Goal: Task Accomplishment & Management: Manage account settings

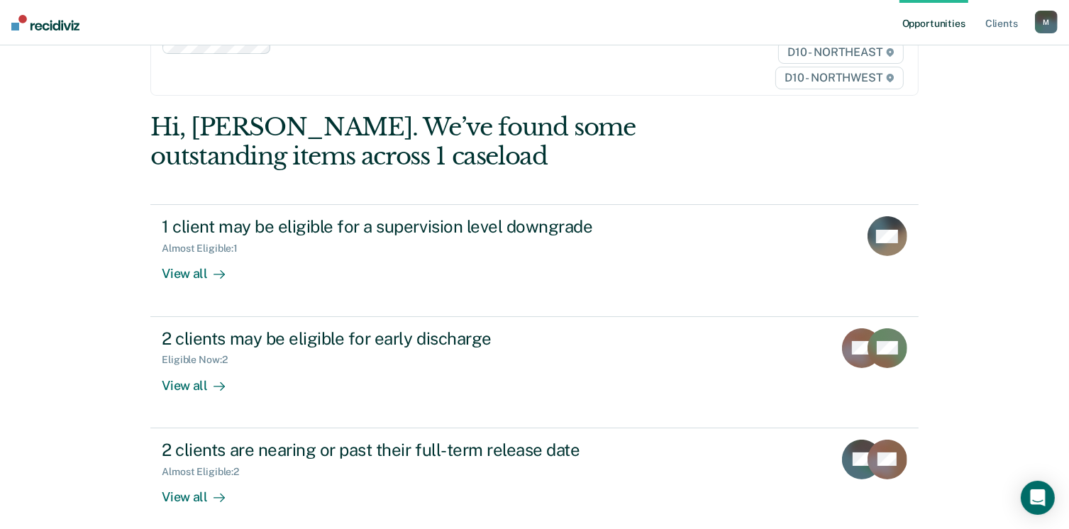
scroll to position [86, 0]
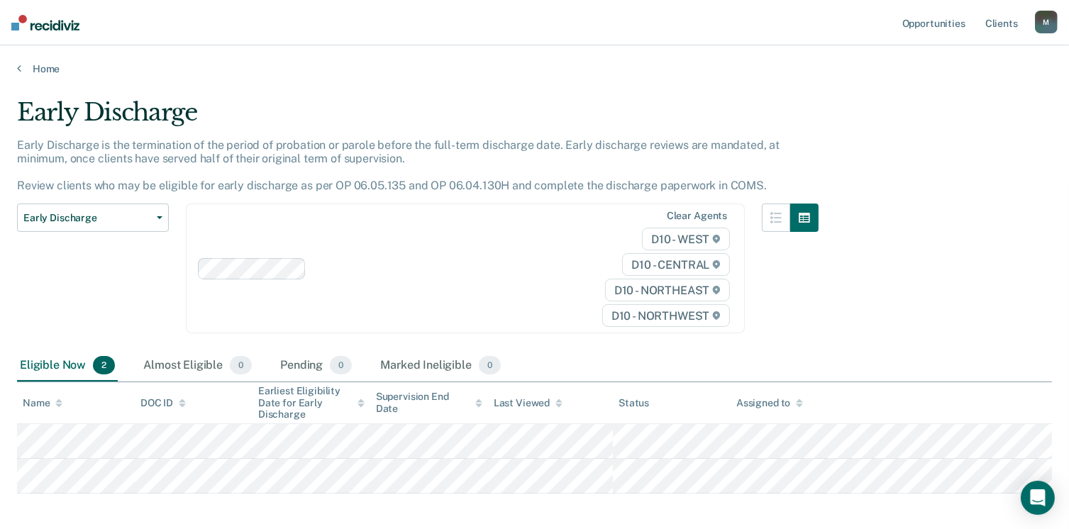
click at [199, 433] on table "Name DOC ID Earliest Eligibility Date for Early Discharge Supervision End Date …" at bounding box center [534, 437] width 1035 height 111
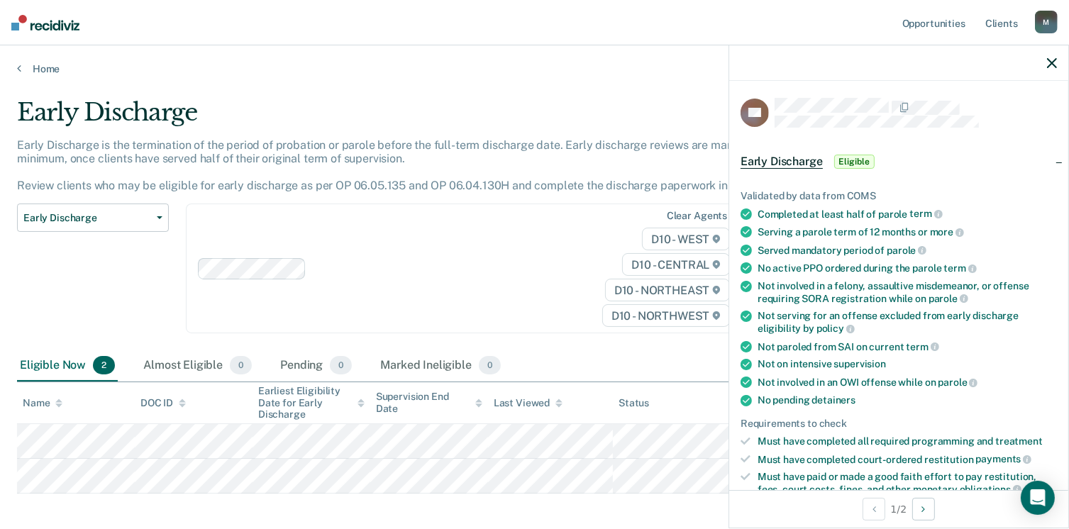
click at [1056, 483] on div "Validated by data from COMS Completed at least half of parole term Serving a pa…" at bounding box center [898, 365] width 339 height 397
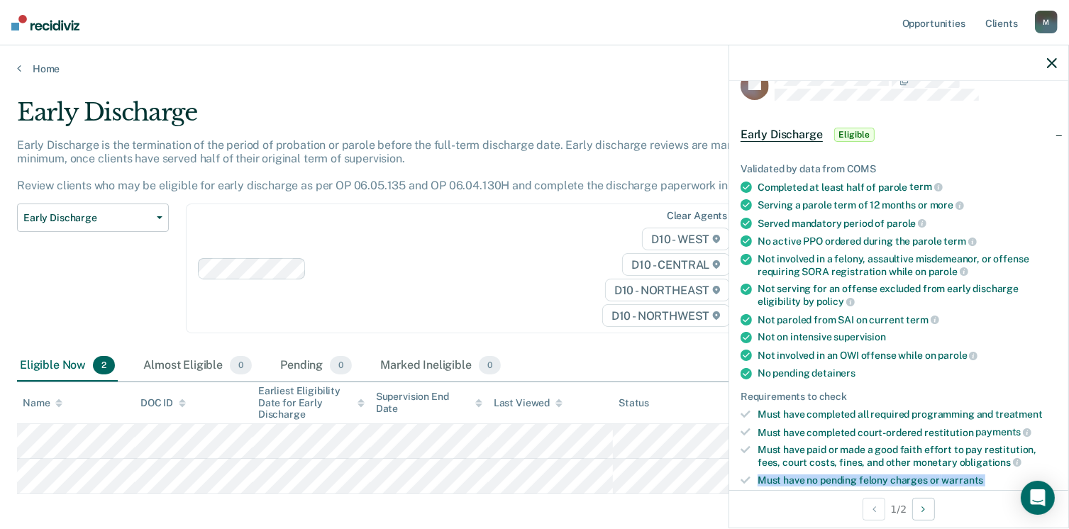
click at [1056, 483] on div "Validated by data from COMS Completed at least half of parole term Serving a pa…" at bounding box center [898, 338] width 339 height 397
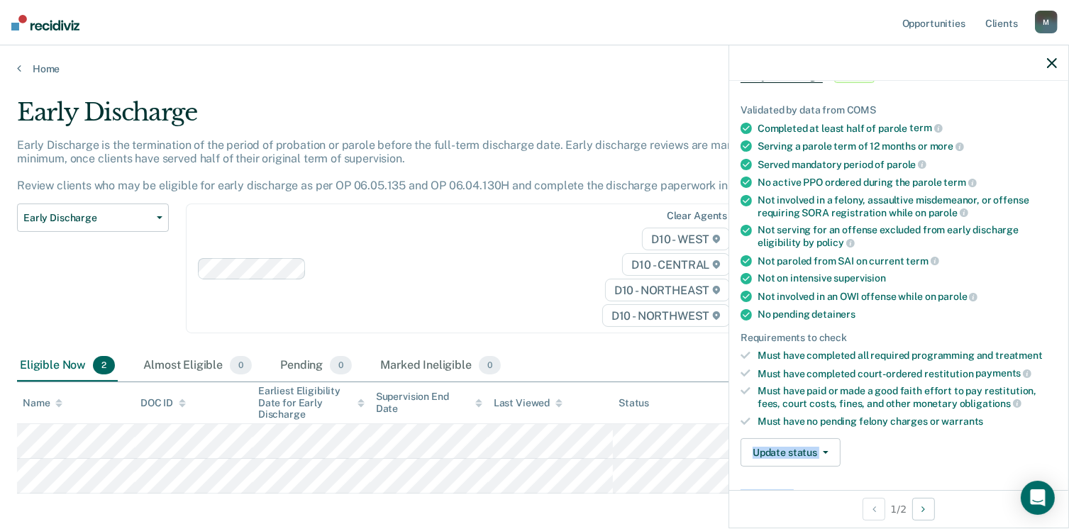
click at [1056, 483] on div "RA Early Discharge Eligible Validated by data from COMS Completed at least half…" at bounding box center [898, 285] width 339 height 409
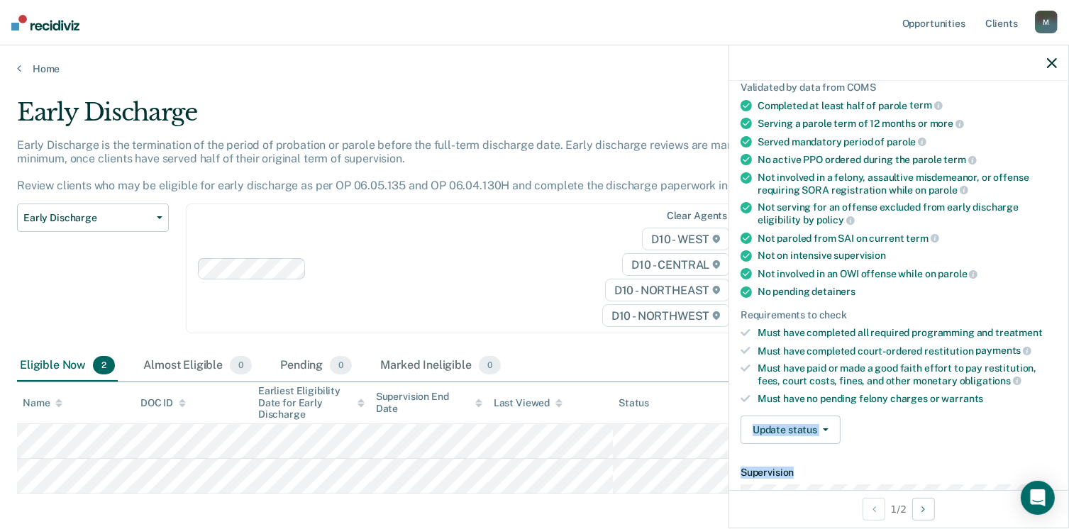
click at [1056, 483] on div "RA Early Discharge Eligible Validated by data from COMS Completed at least half…" at bounding box center [898, 285] width 339 height 409
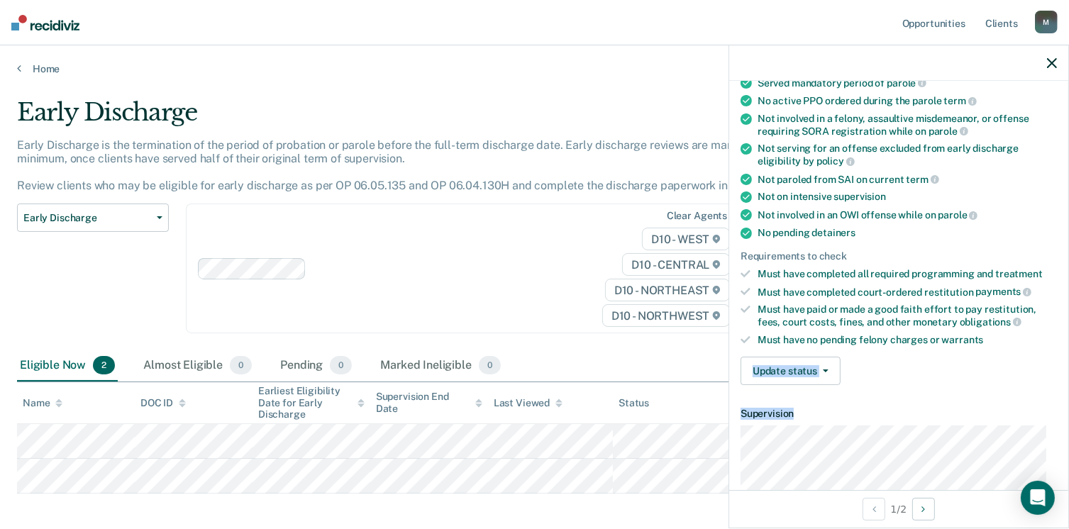
click at [1056, 483] on div "RA Early Discharge Eligible Validated by data from COMS Completed at least half…" at bounding box center [898, 285] width 339 height 409
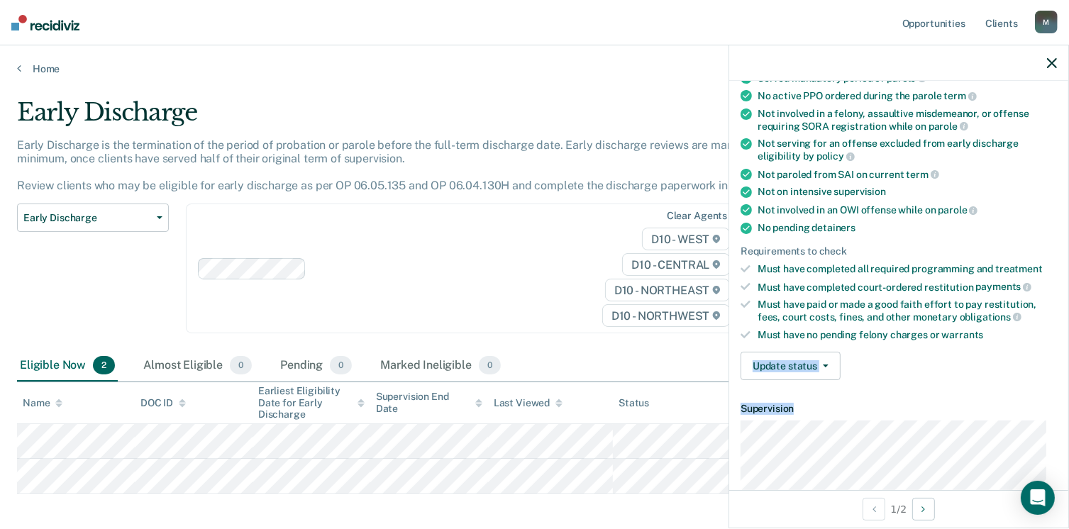
click at [1056, 483] on div "RA Early Discharge Eligible Validated by data from COMS Completed at least half…" at bounding box center [898, 285] width 339 height 409
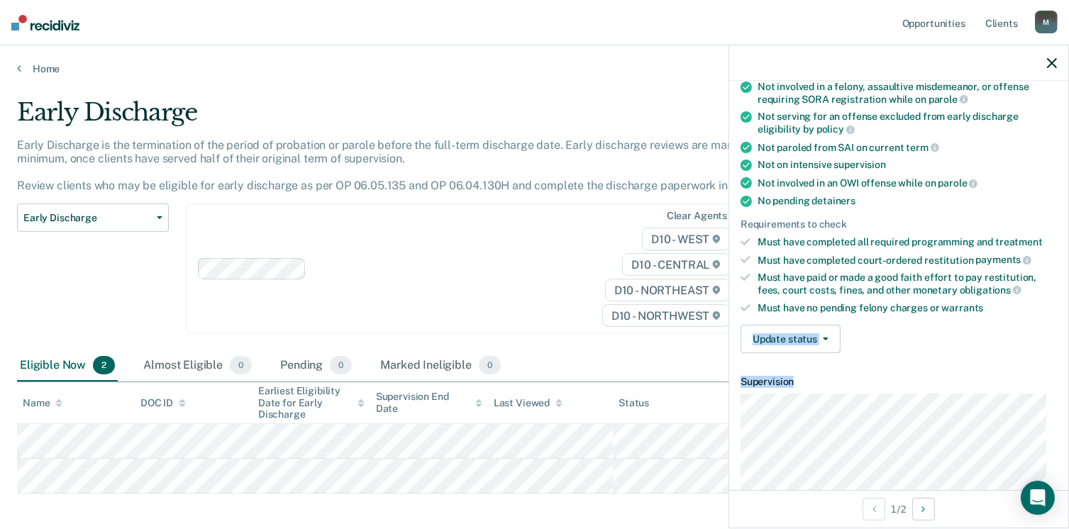
click at [1056, 483] on div "RA Early Discharge Eligible Validated by data from COMS Completed at least half…" at bounding box center [898, 285] width 339 height 409
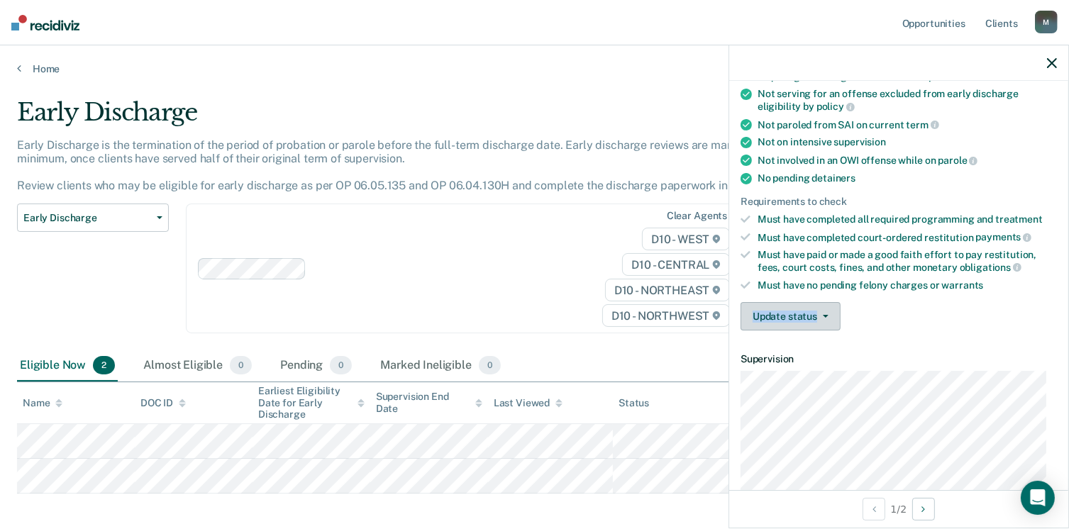
click at [827, 315] on icon "button" at bounding box center [826, 316] width 6 height 3
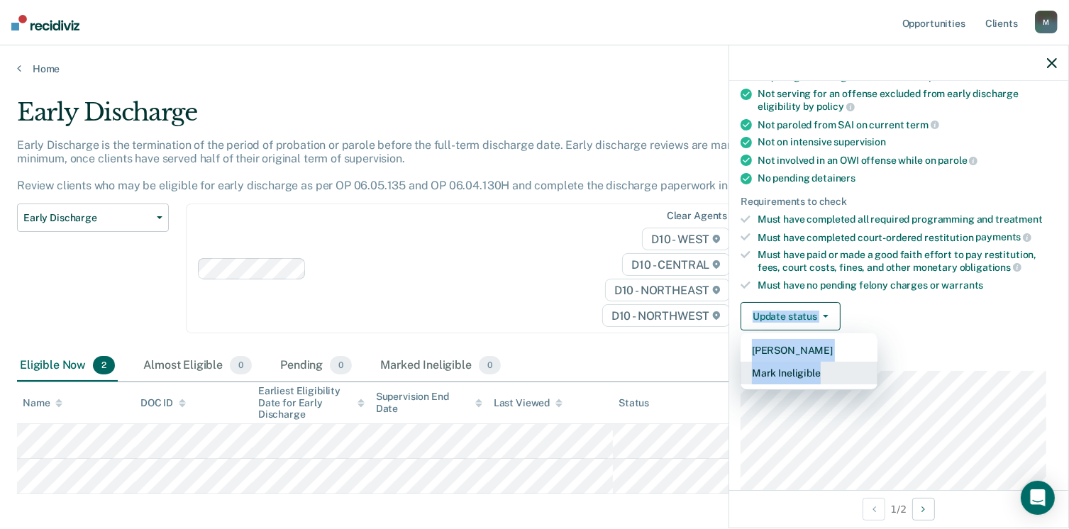
click at [803, 363] on button "Mark Ineligible" at bounding box center [809, 373] width 137 height 23
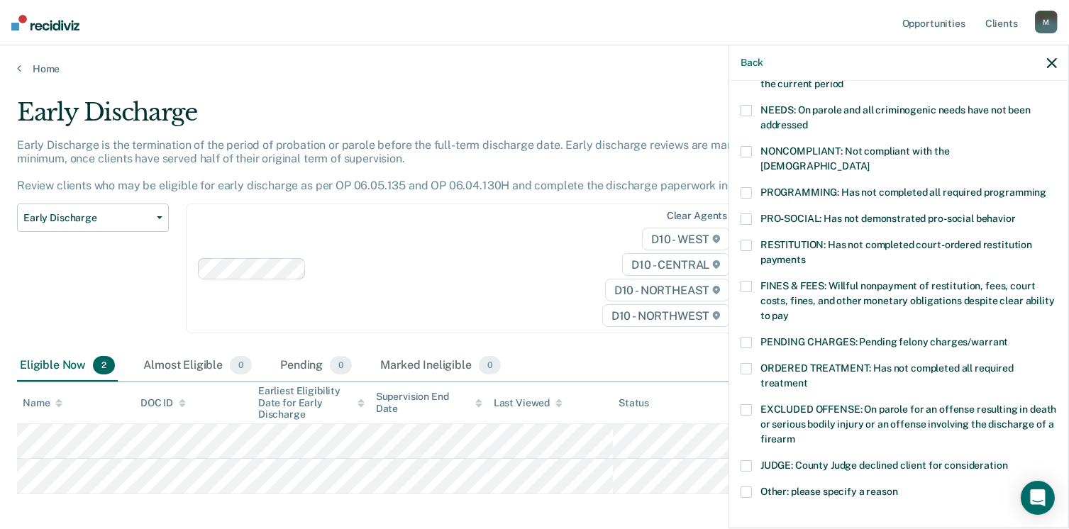
click at [744, 281] on span at bounding box center [746, 286] width 11 height 11
click at [789, 311] on input "FINES & FEES: Willful nonpayment of restitution, fees, court costs, fines, and …" at bounding box center [789, 311] width 0 height 0
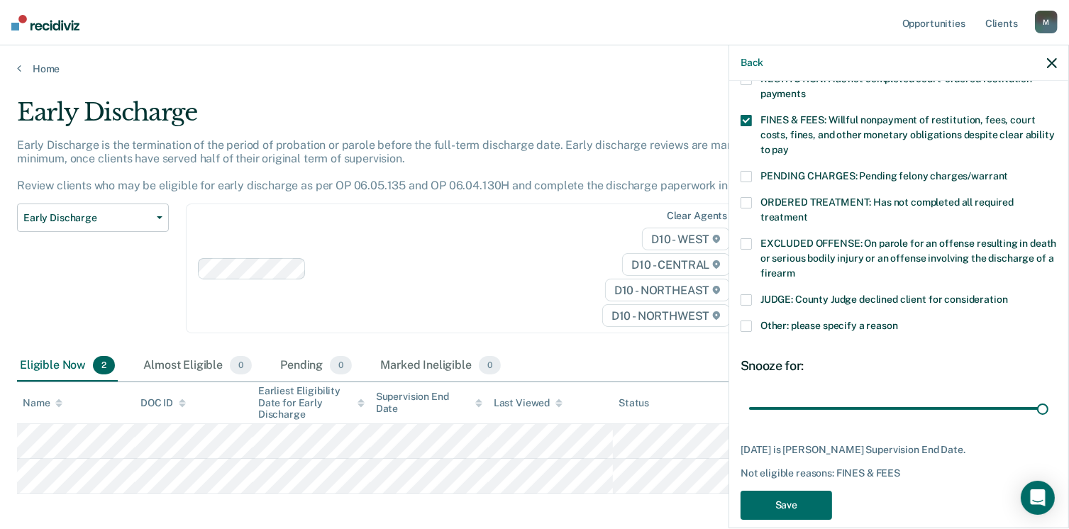
scroll to position [391, 0]
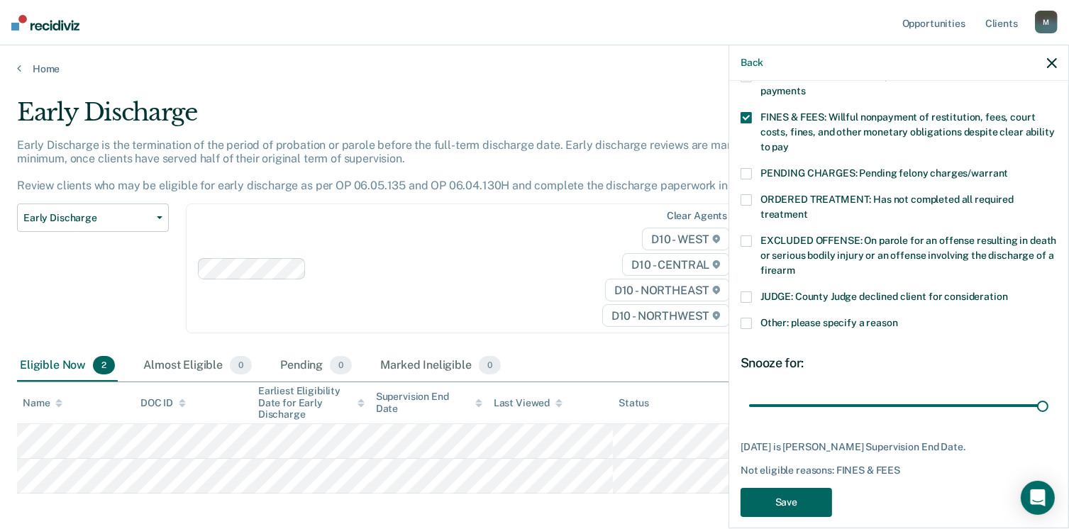
click at [805, 488] on button "Save" at bounding box center [787, 502] width 92 height 29
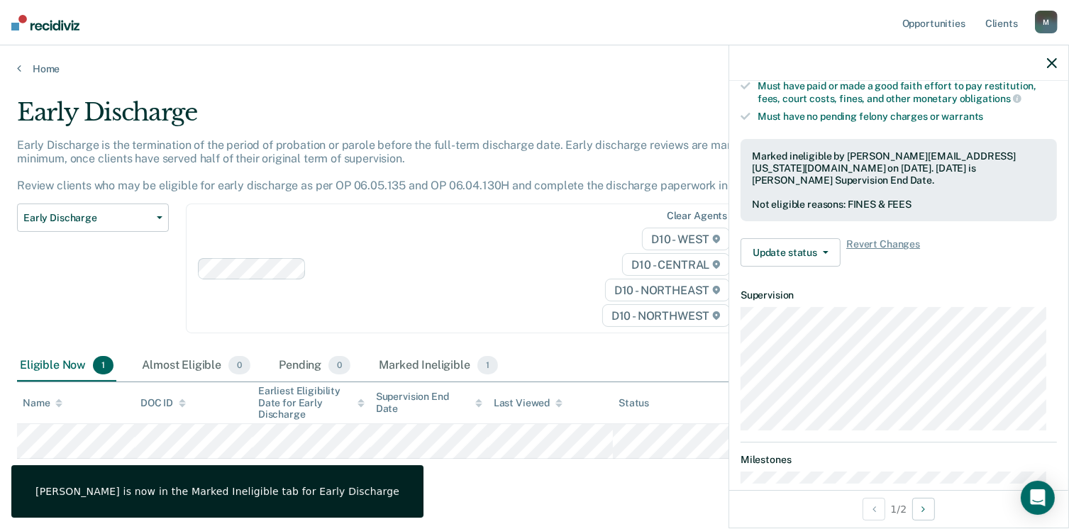
scroll to position [383, 0]
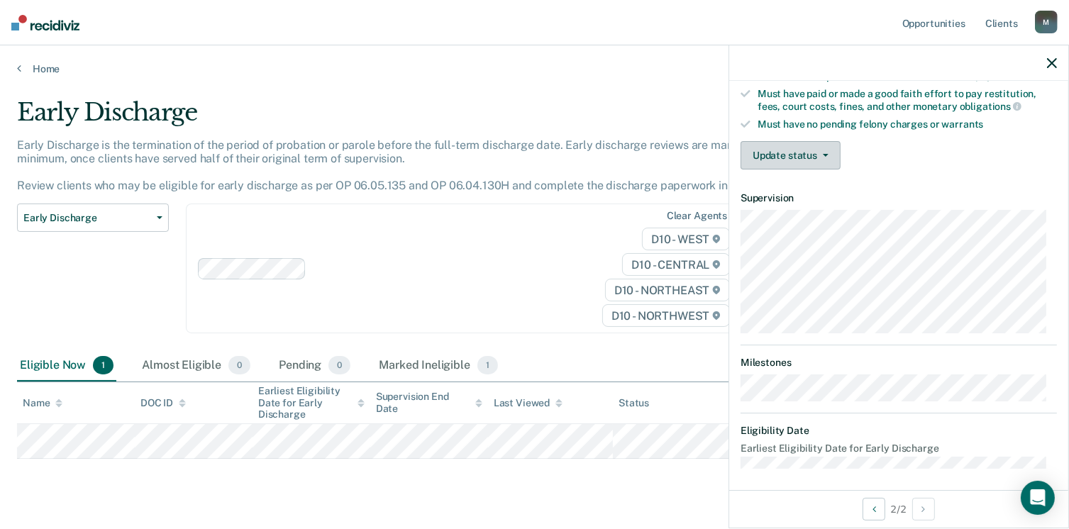
click at [826, 145] on button "Update status" at bounding box center [791, 155] width 100 height 28
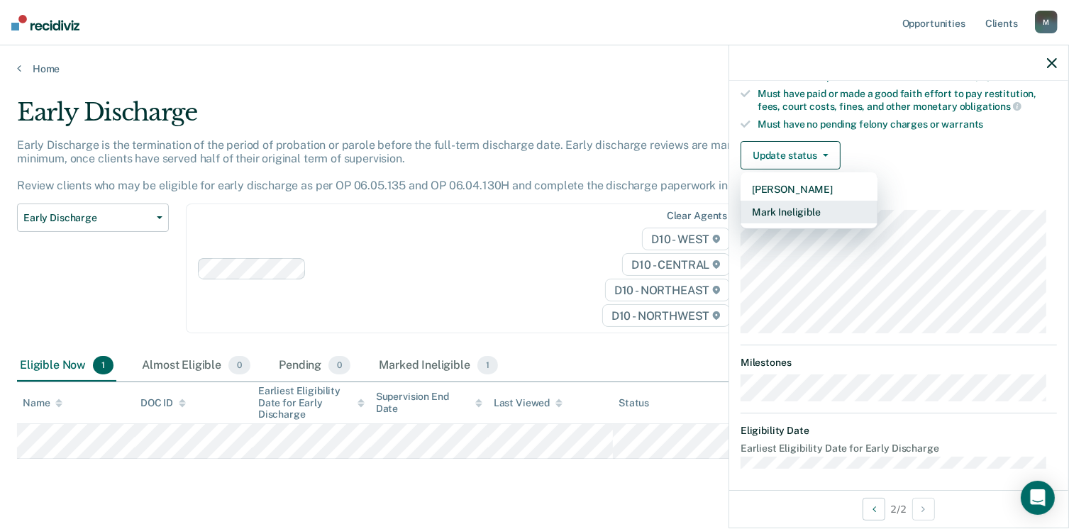
click at [805, 202] on button "Mark Ineligible" at bounding box center [809, 212] width 137 height 23
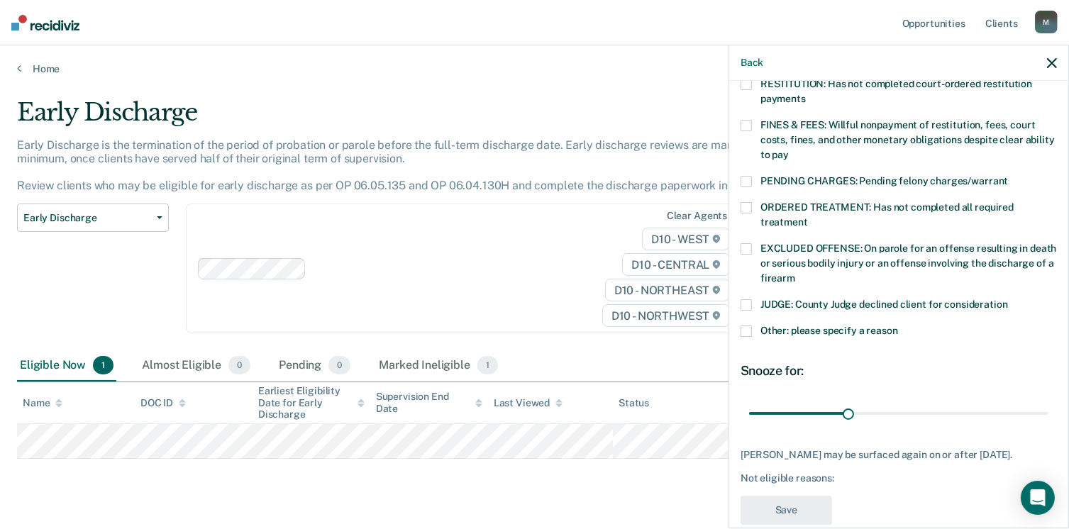
click at [748, 120] on span at bounding box center [746, 125] width 11 height 11
click at [789, 150] on input "FINES & FEES: Willful nonpayment of restitution, fees, court costs, fines, and …" at bounding box center [789, 150] width 0 height 0
click at [805, 496] on button "Save" at bounding box center [787, 510] width 92 height 29
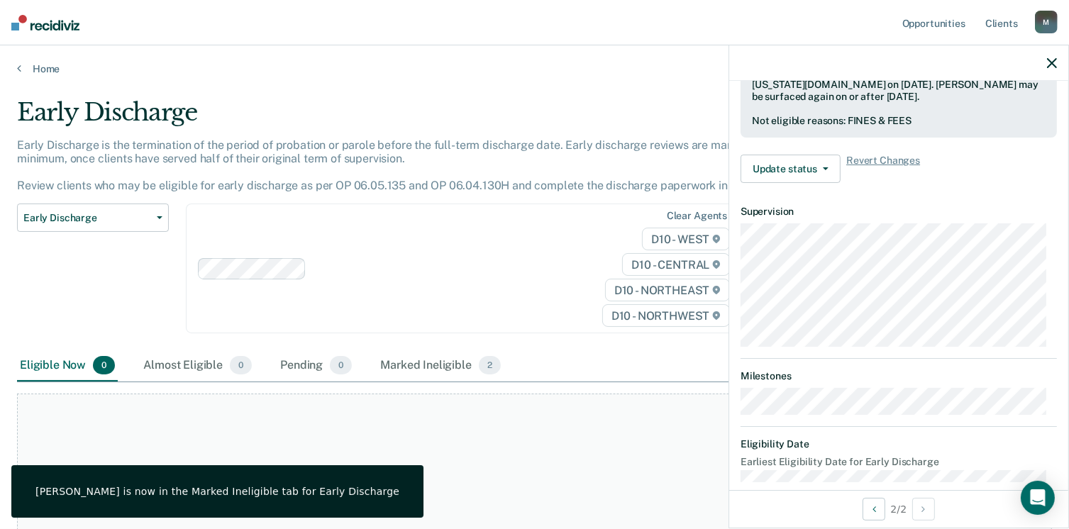
scroll to position [488, 0]
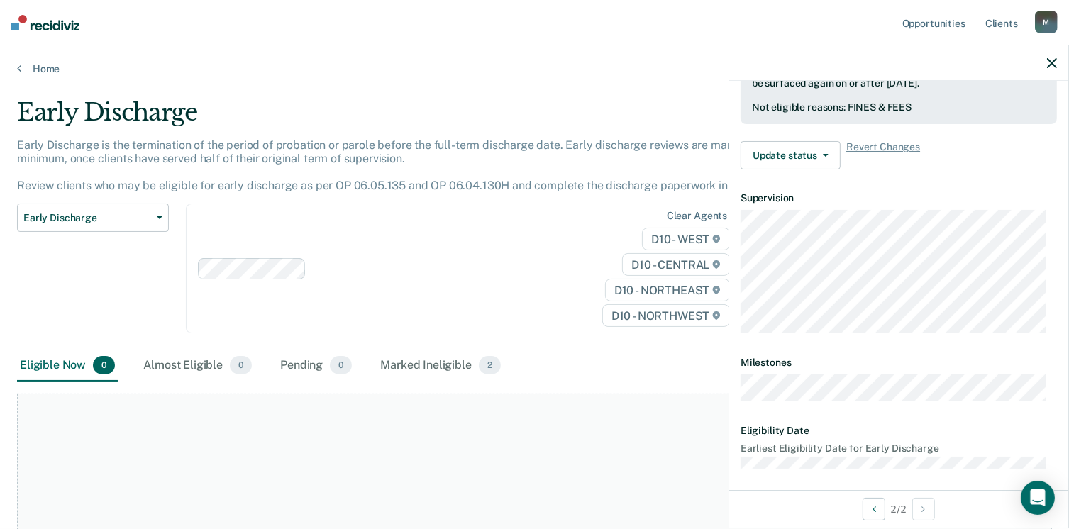
click at [1049, 60] on icon "button" at bounding box center [1052, 63] width 10 height 10
